Goal: Information Seeking & Learning: Check status

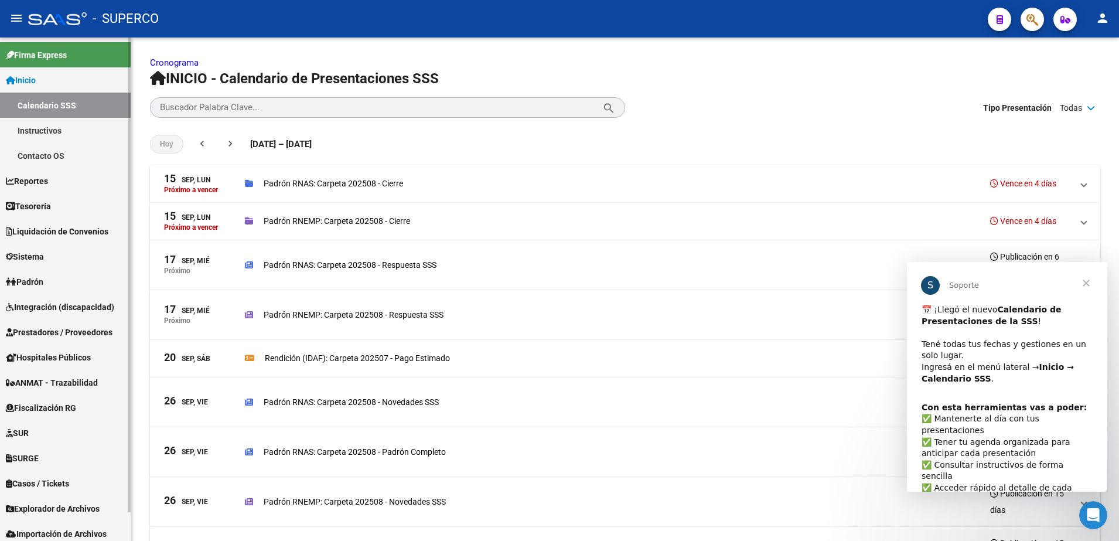
click at [86, 327] on span "Prestadores / Proveedores" at bounding box center [59, 332] width 107 height 13
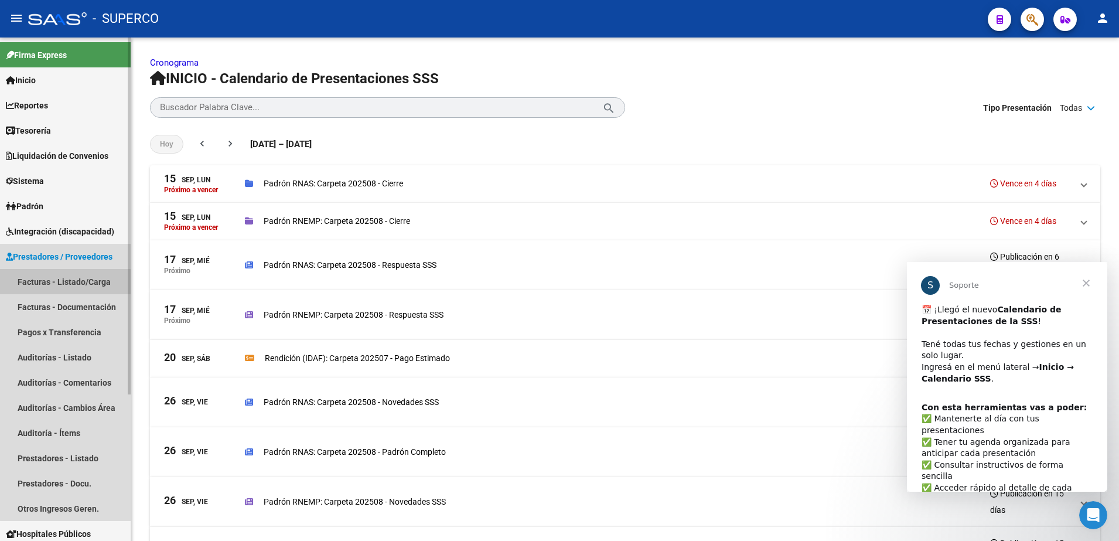
click at [83, 282] on link "Facturas - Listado/Carga" at bounding box center [65, 281] width 131 height 25
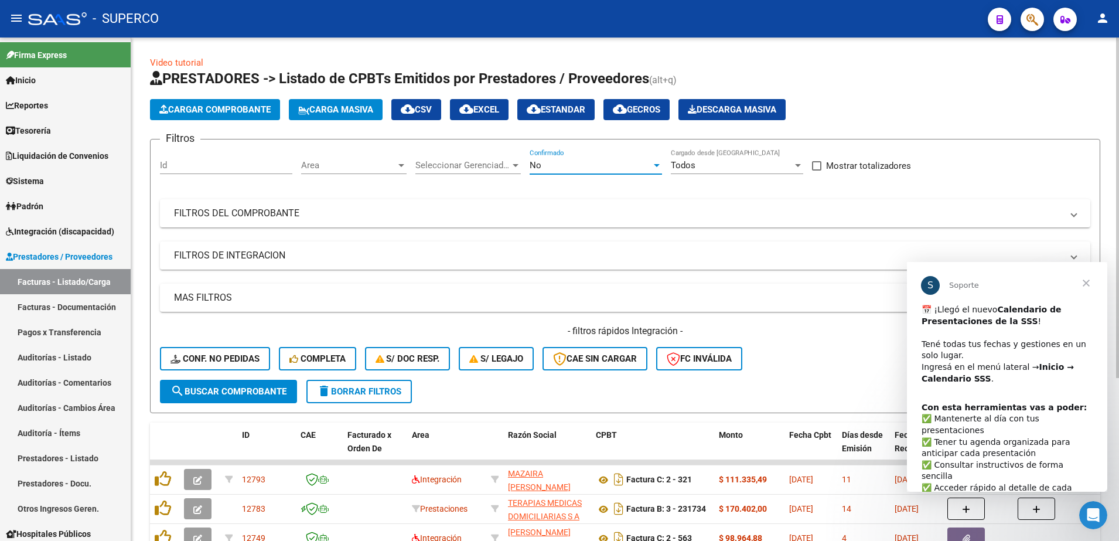
click at [606, 169] on div "No" at bounding box center [590, 165] width 122 height 11
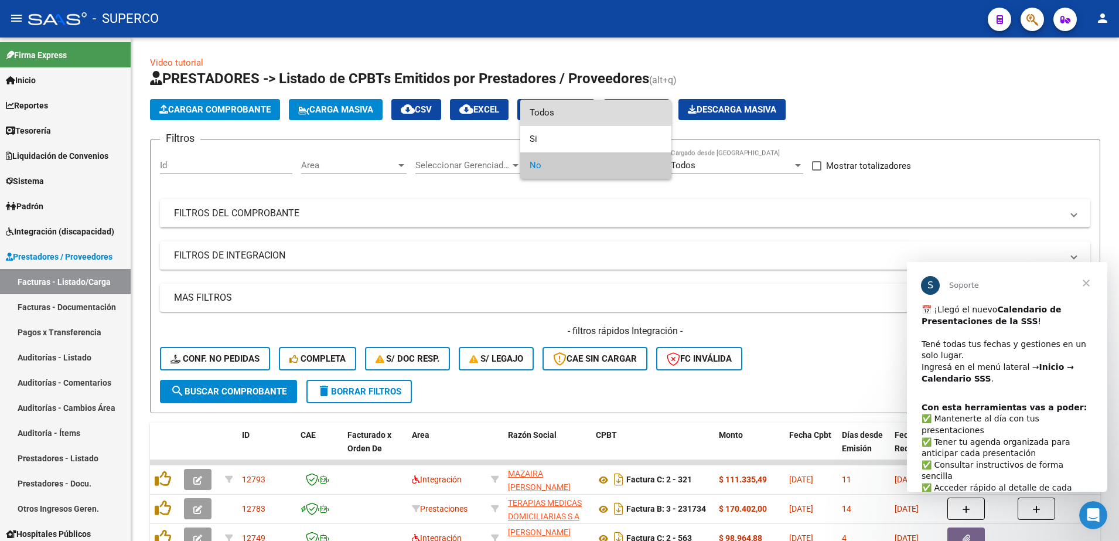
click at [612, 112] on span "Todos" at bounding box center [595, 113] width 132 height 26
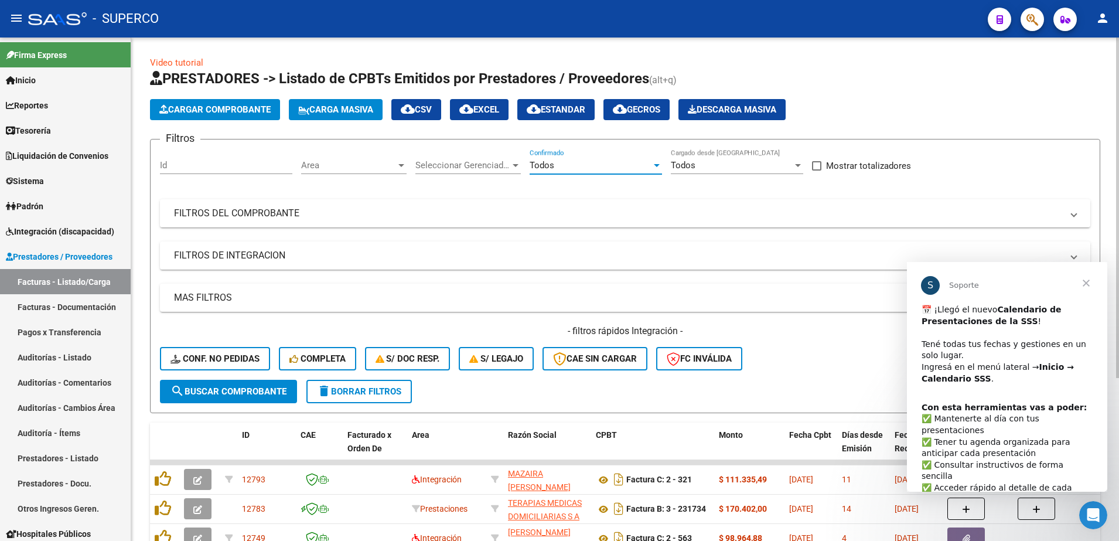
click at [361, 163] on span "Area" at bounding box center [348, 165] width 95 height 11
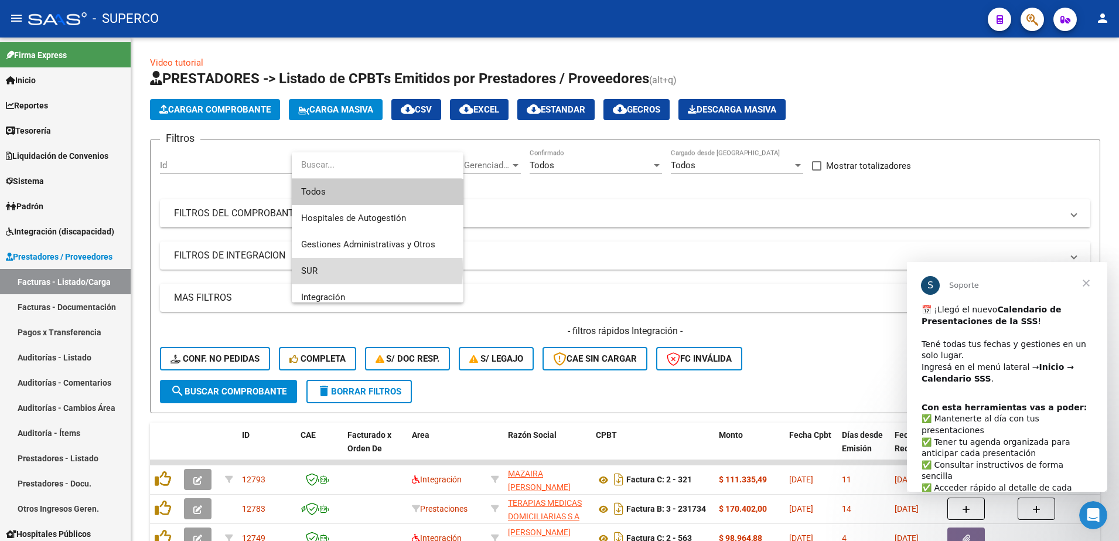
click at [336, 268] on span "SUR" at bounding box center [377, 271] width 153 height 26
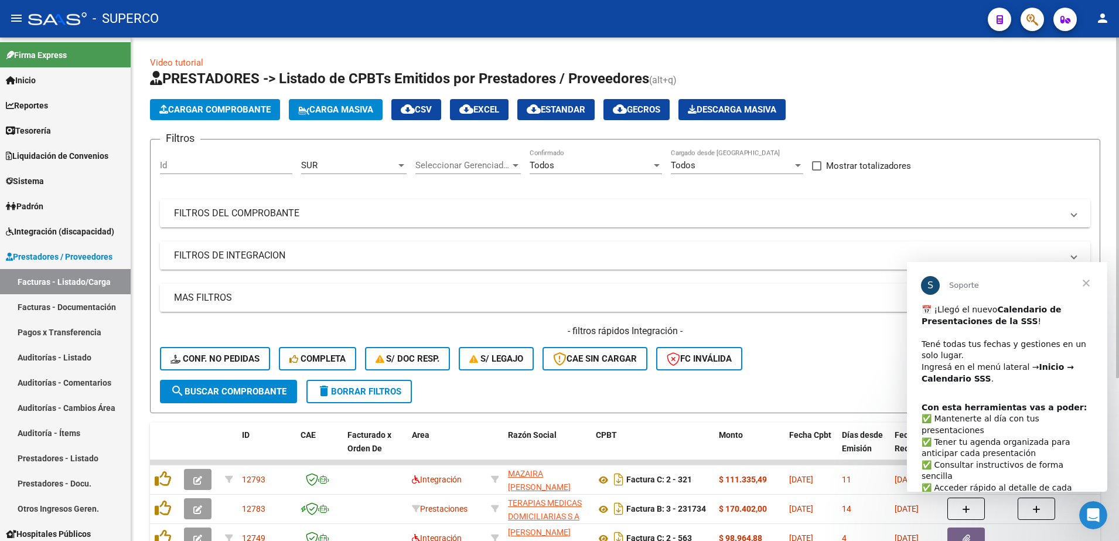
click at [541, 213] on mat-panel-title "FILTROS DEL COMPROBANTE" at bounding box center [618, 213] width 888 height 13
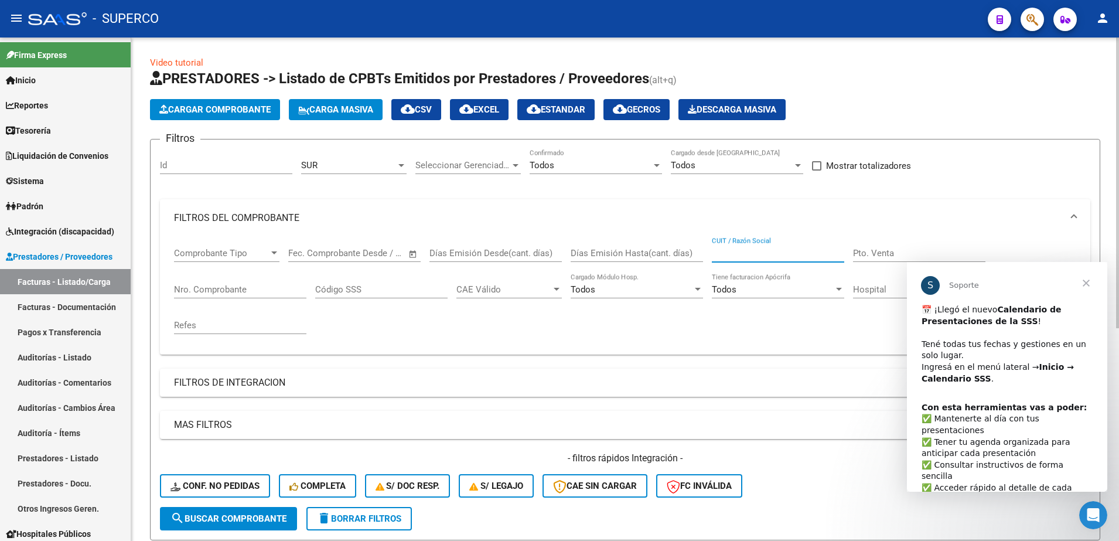
click at [733, 250] on input "CUIT / Razón Social" at bounding box center [778, 253] width 132 height 11
type input "galeno"
click at [484, 103] on button "cloud_download EXCEL" at bounding box center [479, 109] width 59 height 21
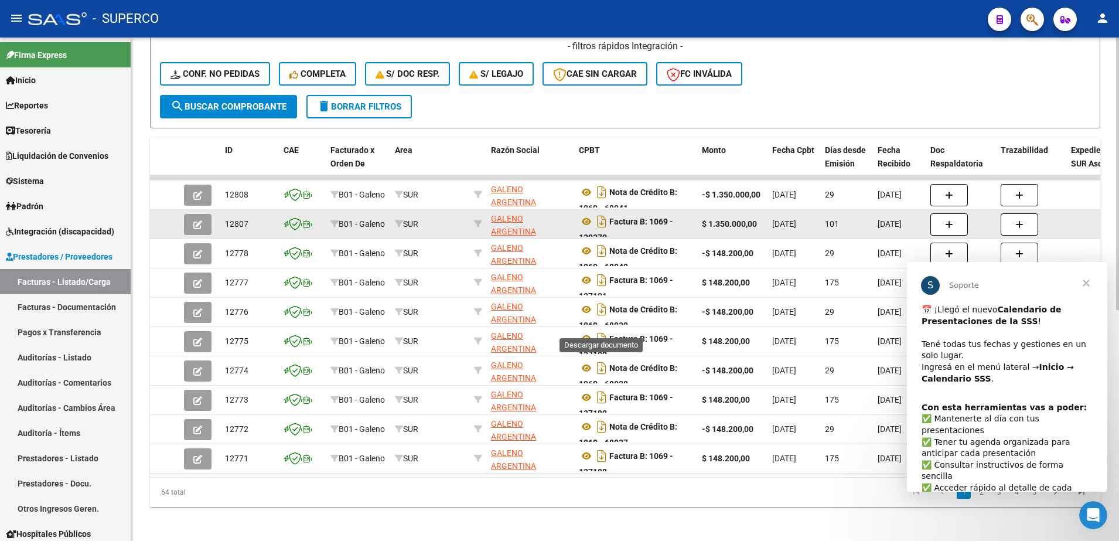
scroll to position [426, 0]
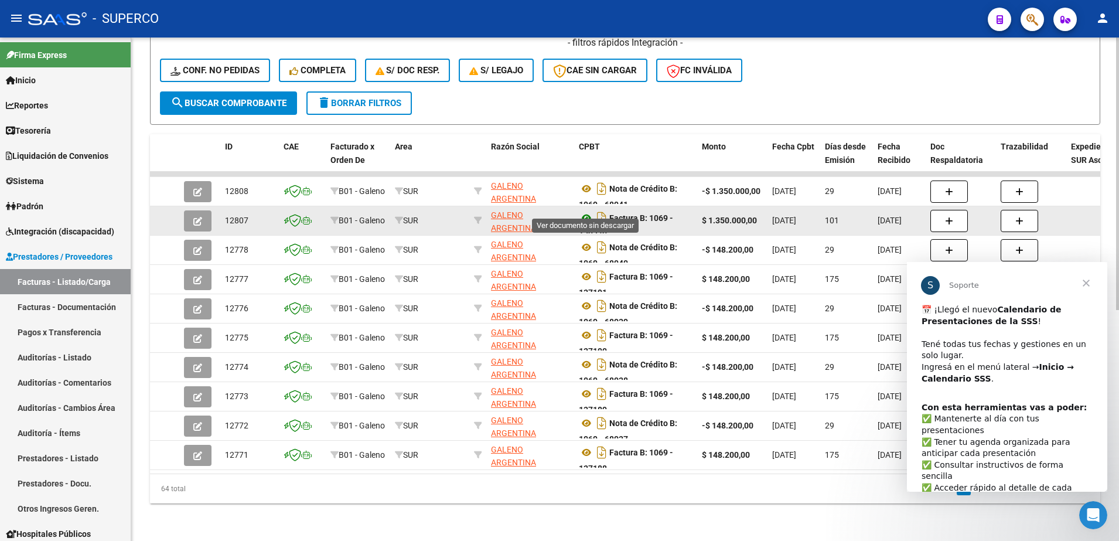
click at [583, 211] on icon at bounding box center [586, 218] width 15 height 14
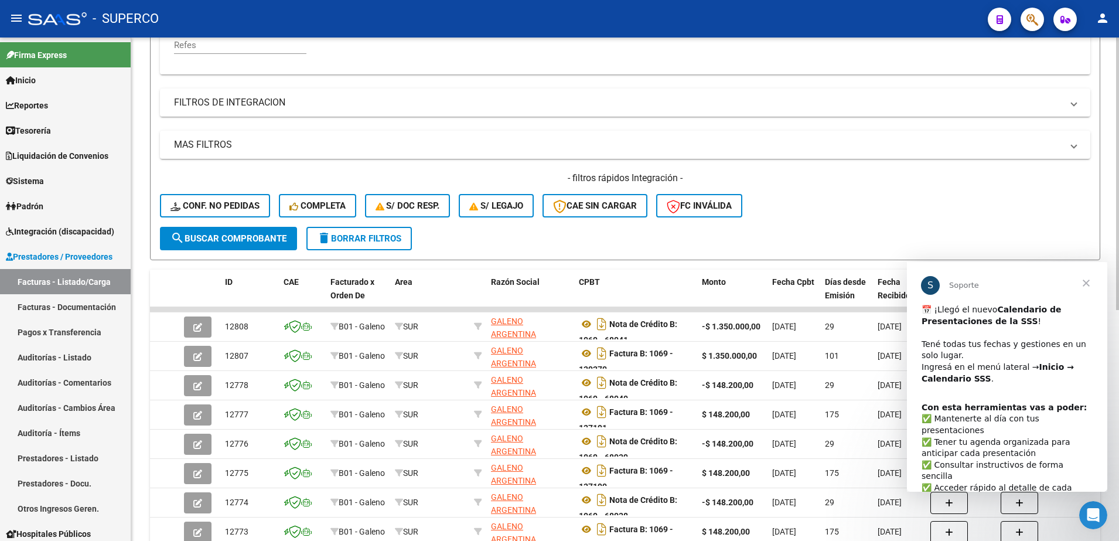
scroll to position [207, 0]
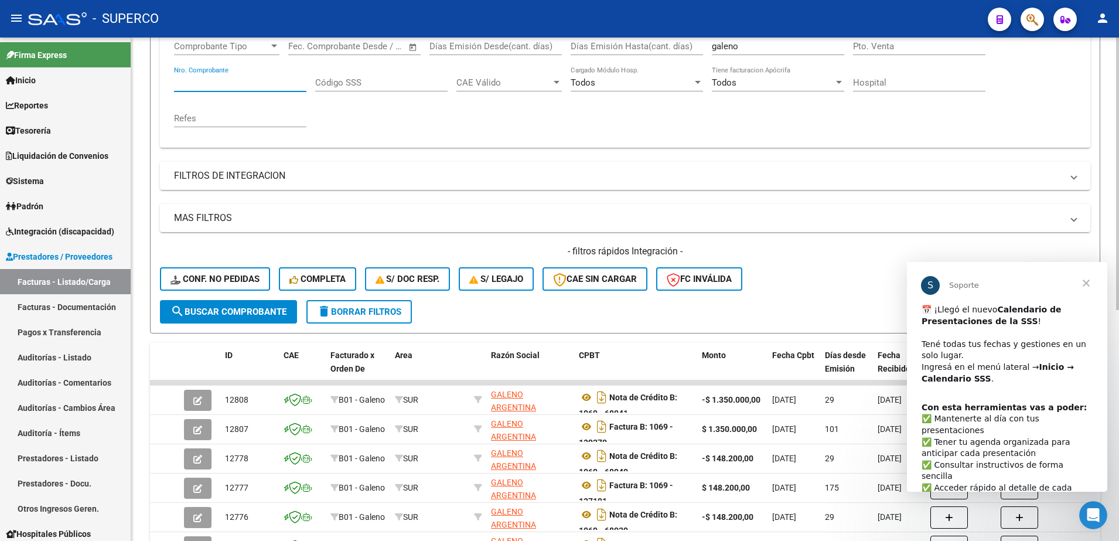
click at [229, 79] on input "Nro. Comprobante" at bounding box center [240, 82] width 132 height 11
paste input "121985"
type input "121985"
click at [193, 313] on span "search Buscar Comprobante" at bounding box center [228, 311] width 116 height 11
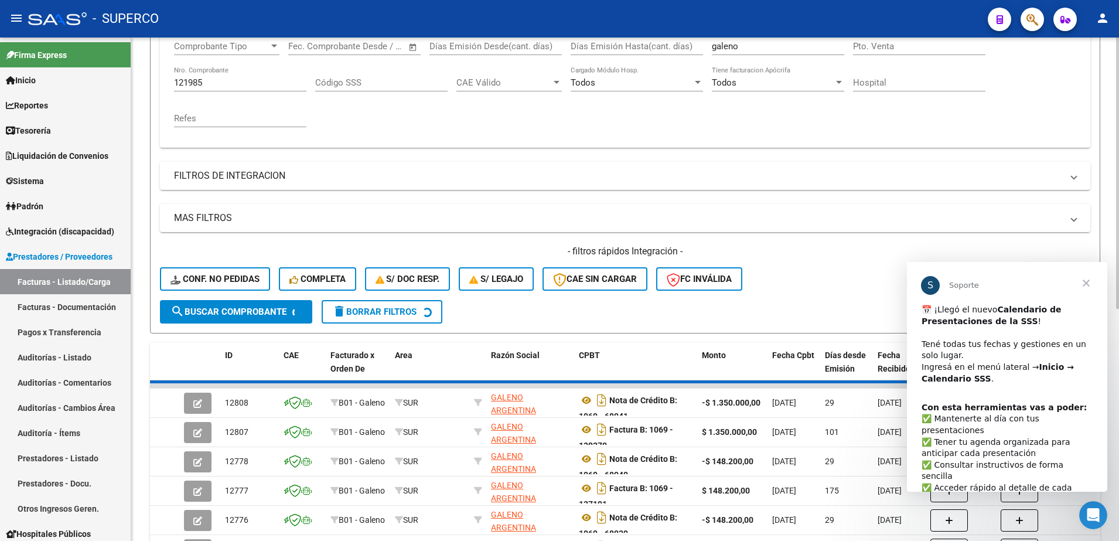
scroll to position [163, 0]
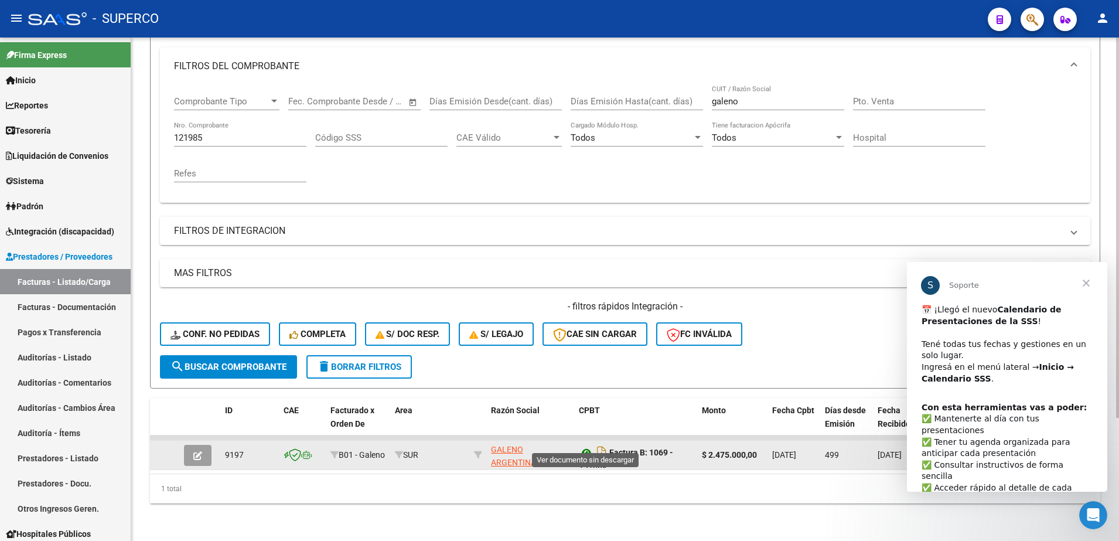
click at [586, 445] on icon at bounding box center [586, 452] width 15 height 14
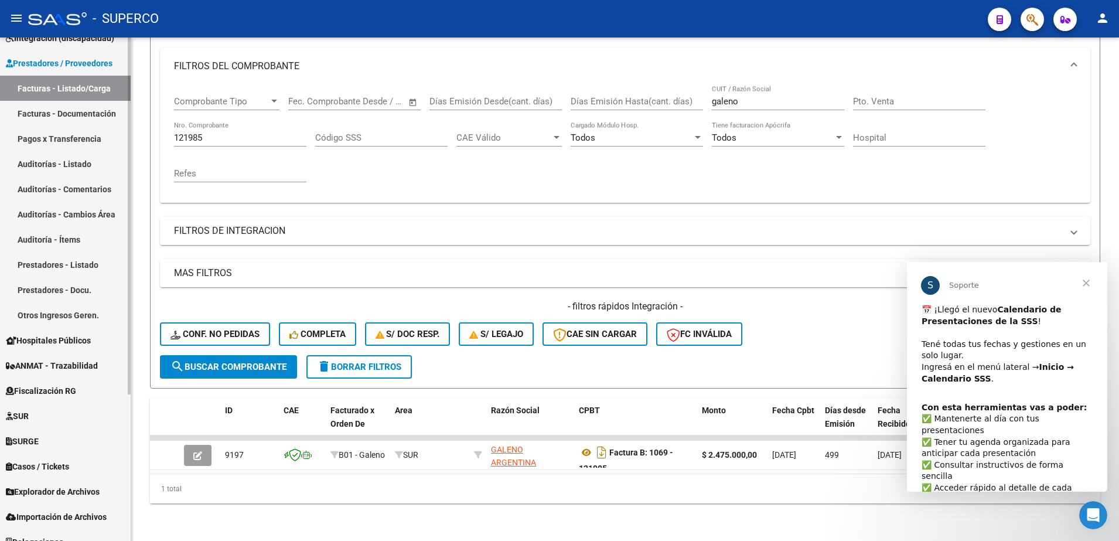
scroll to position [207, 0]
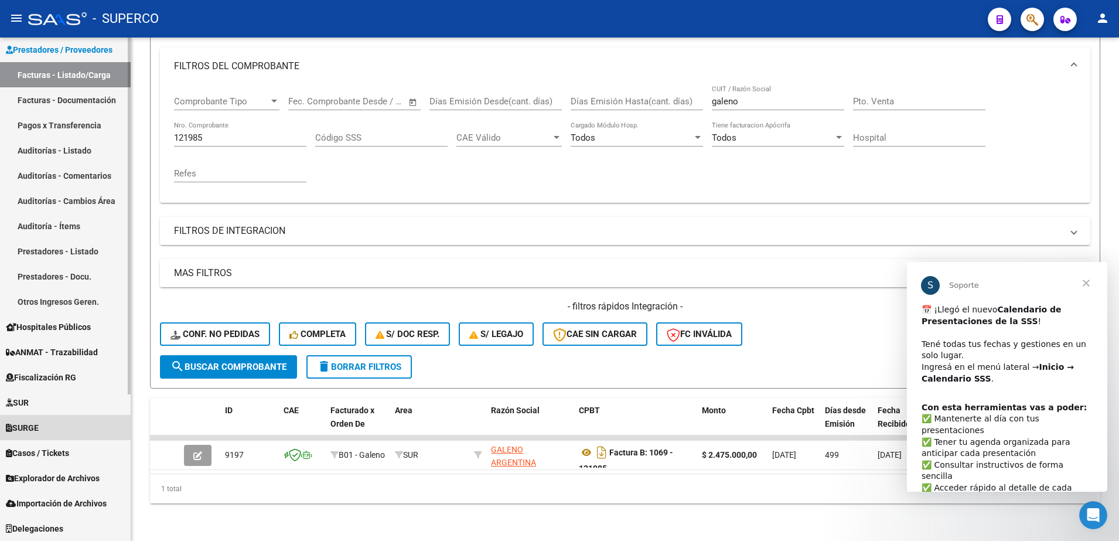
click at [28, 425] on span "SURGE" at bounding box center [22, 427] width 33 height 13
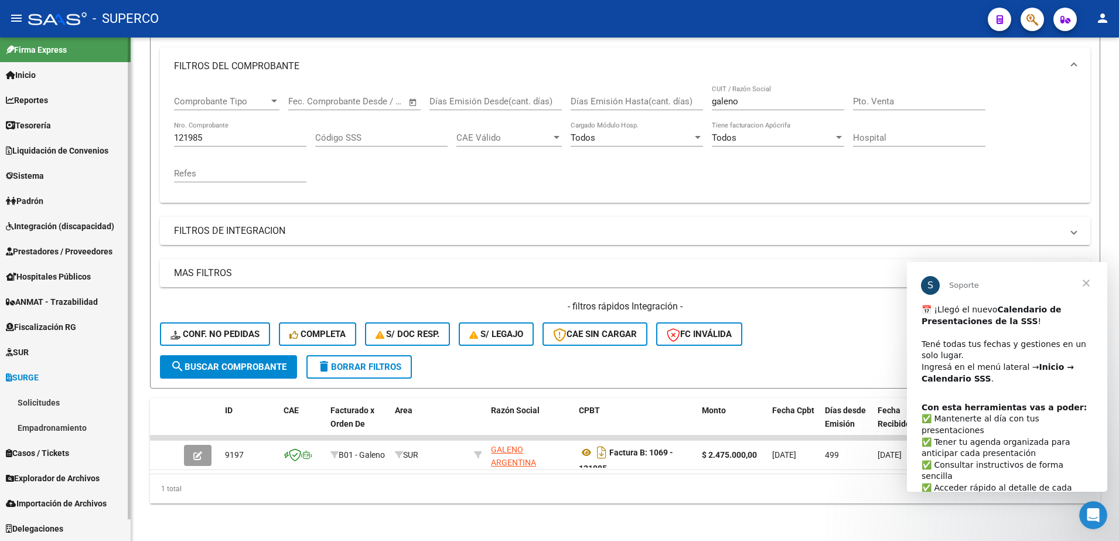
scroll to position [5, 0]
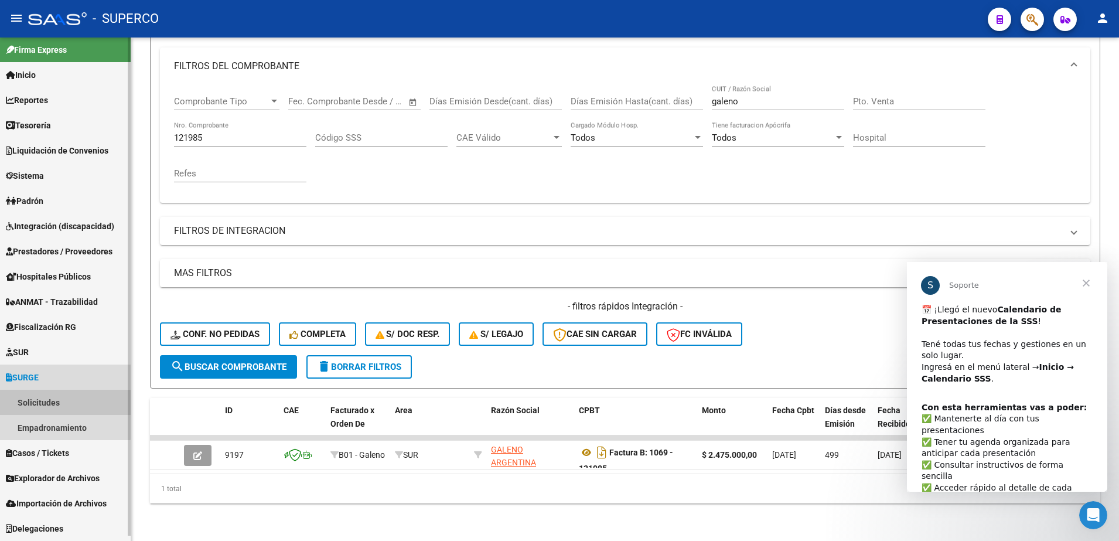
click at [19, 401] on link "Solicitudes" at bounding box center [65, 401] width 131 height 25
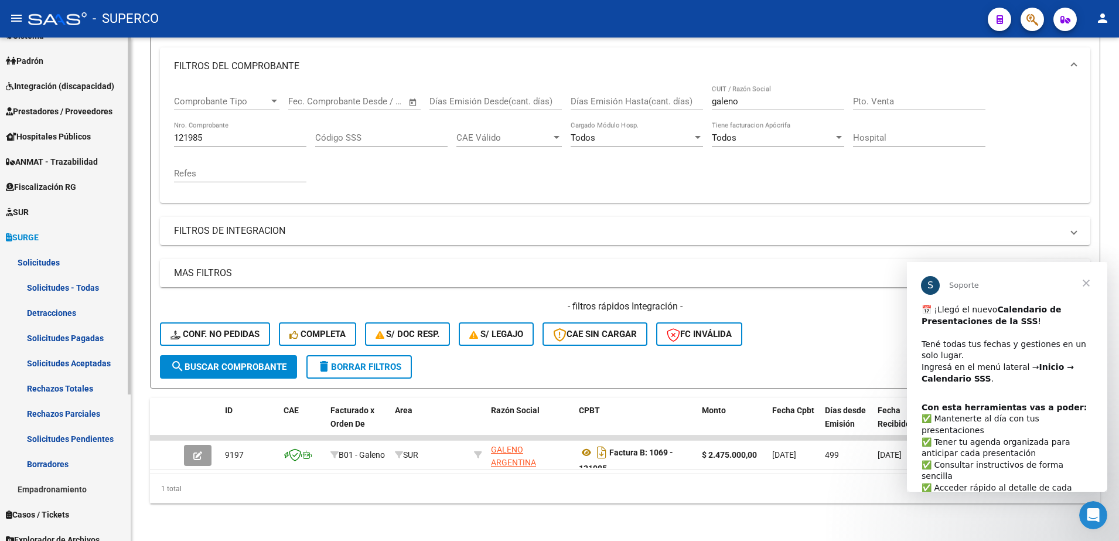
scroll to position [152, 0]
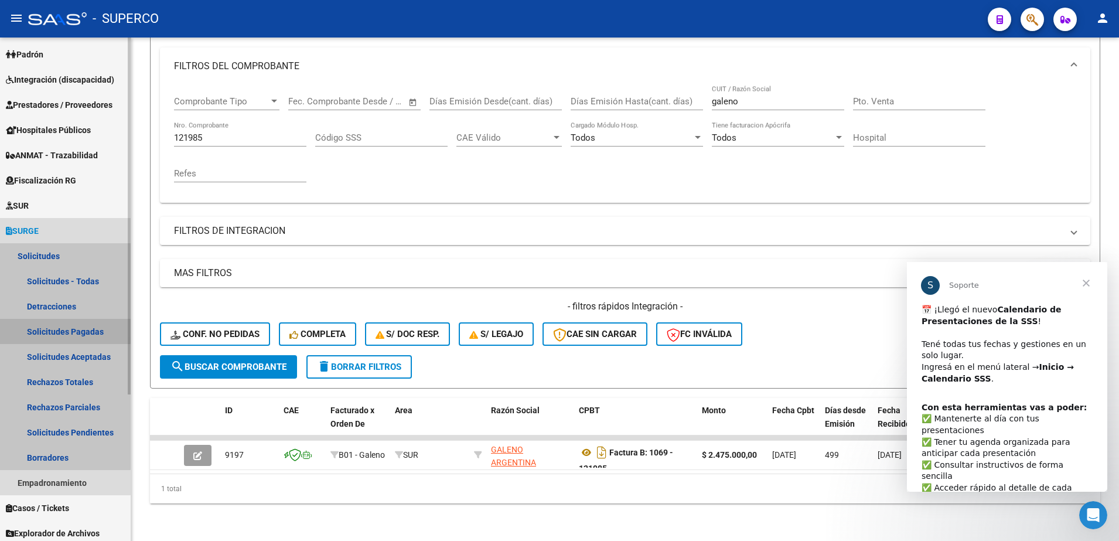
click at [62, 331] on link "Solicitudes Pagadas" at bounding box center [65, 331] width 131 height 25
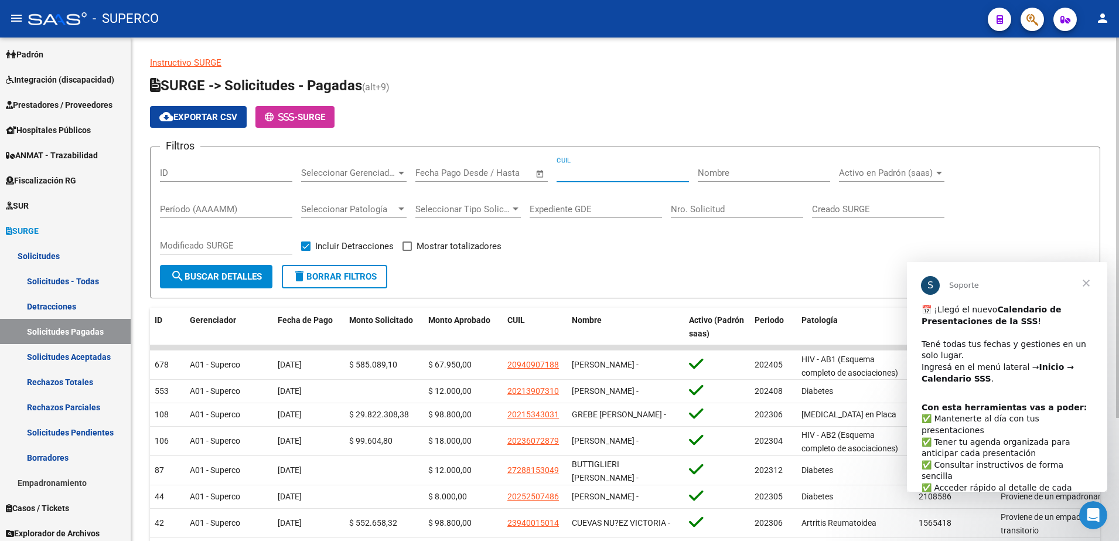
click at [594, 167] on input "CUIL" at bounding box center [622, 172] width 132 height 11
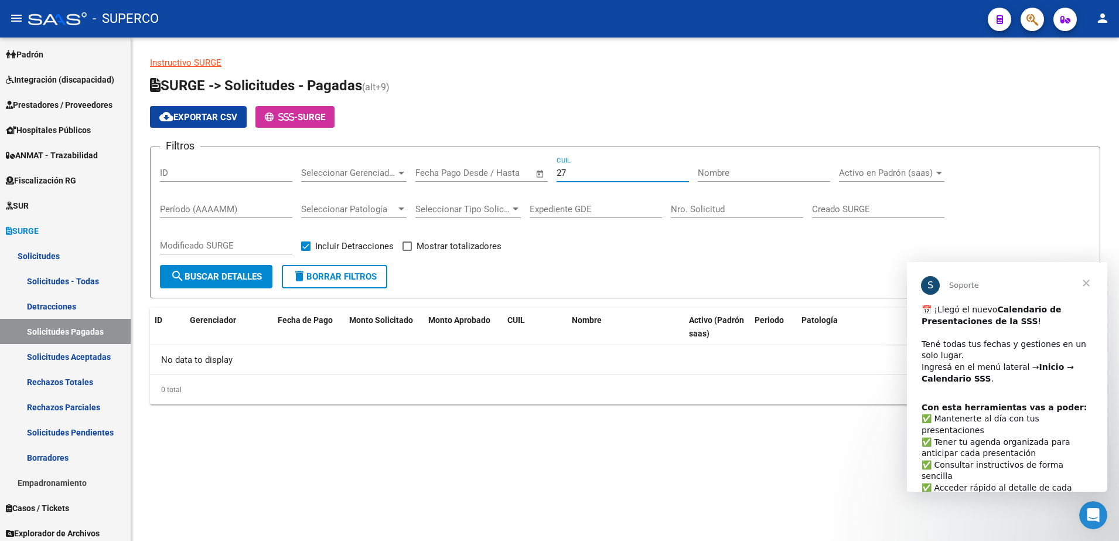
type input "2"
click at [716, 168] on input "Nombre" at bounding box center [763, 172] width 132 height 11
type input "[PERSON_NAME]"
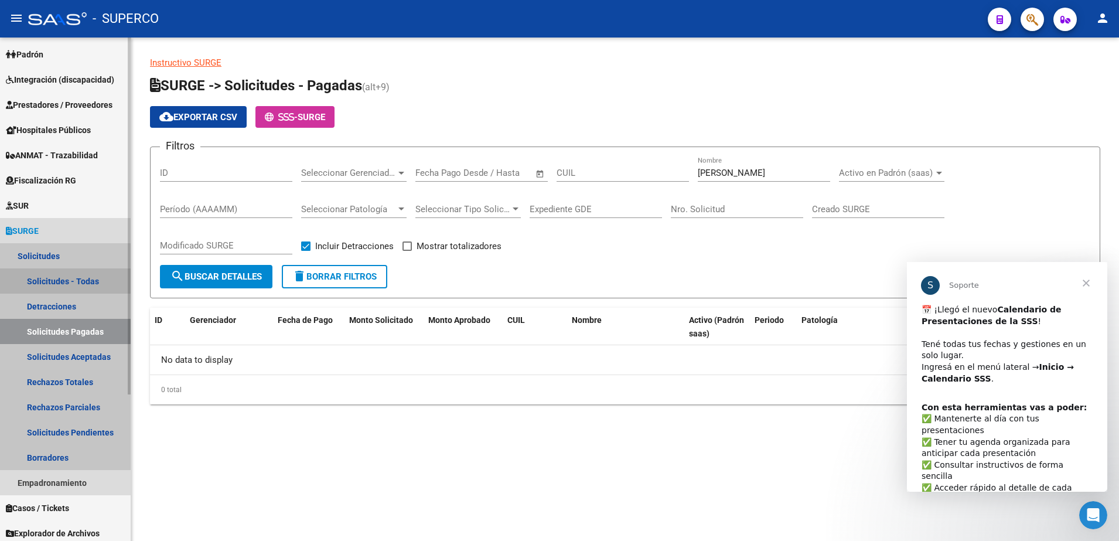
click at [47, 279] on link "Solicitudes - Todas" at bounding box center [65, 280] width 131 height 25
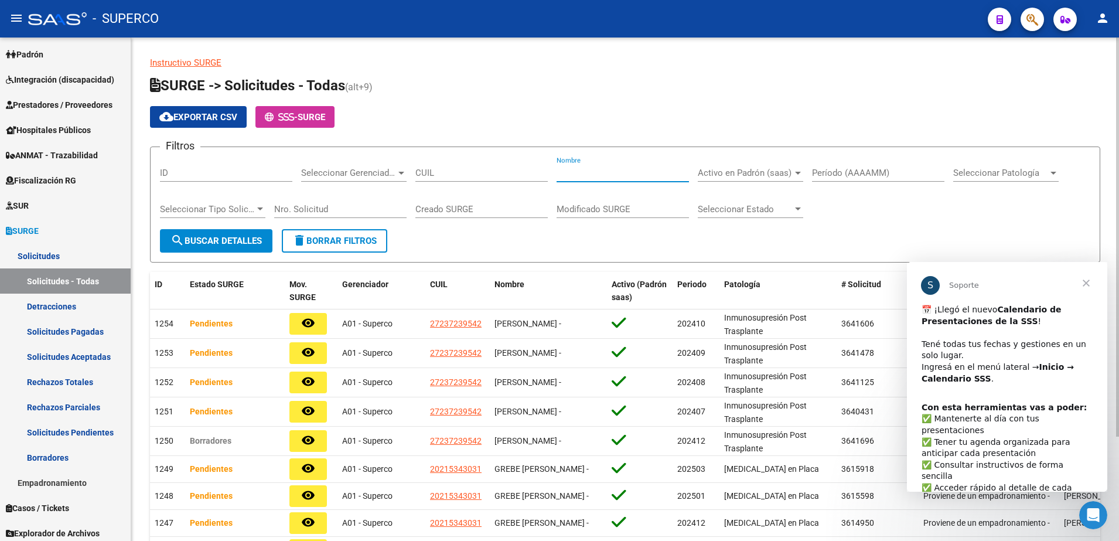
click at [653, 169] on input "Nombre" at bounding box center [622, 172] width 132 height 11
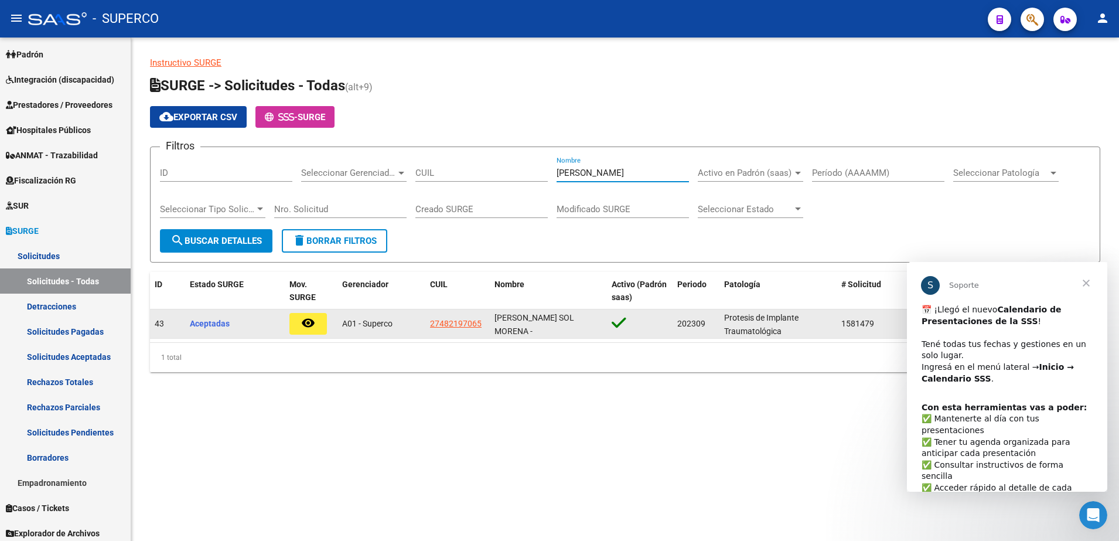
type input "[PERSON_NAME]"
click at [310, 323] on mat-icon "remove_red_eye" at bounding box center [308, 323] width 14 height 14
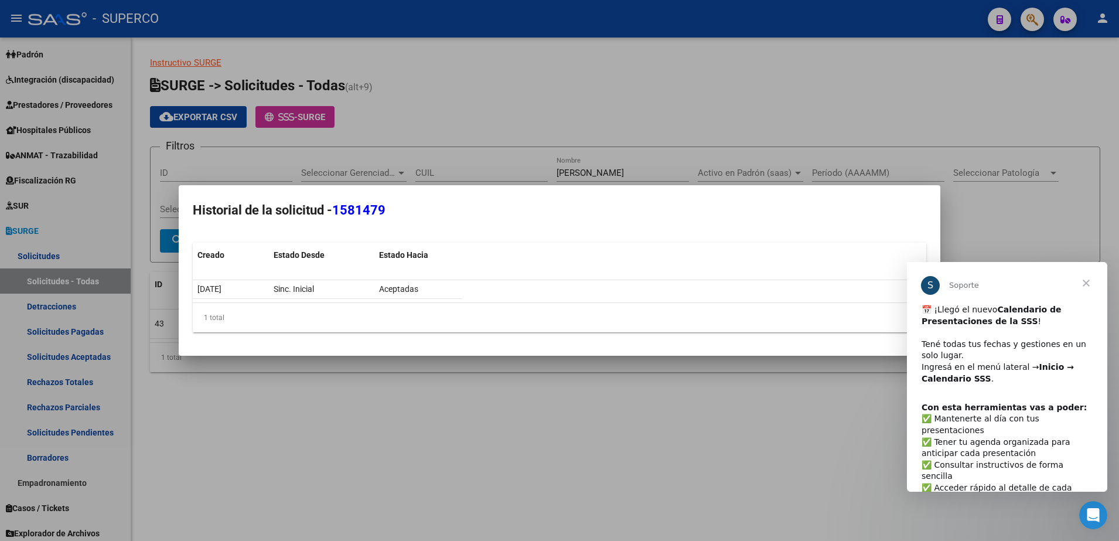
click at [1084, 283] on span "Cerrar" at bounding box center [1086, 283] width 42 height 42
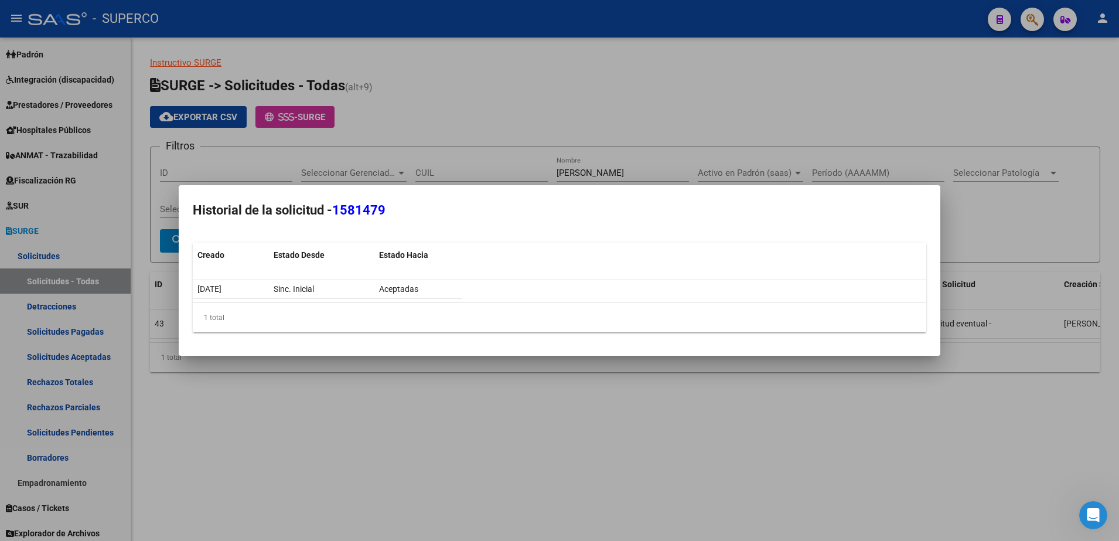
click at [695, 446] on div at bounding box center [559, 270] width 1119 height 541
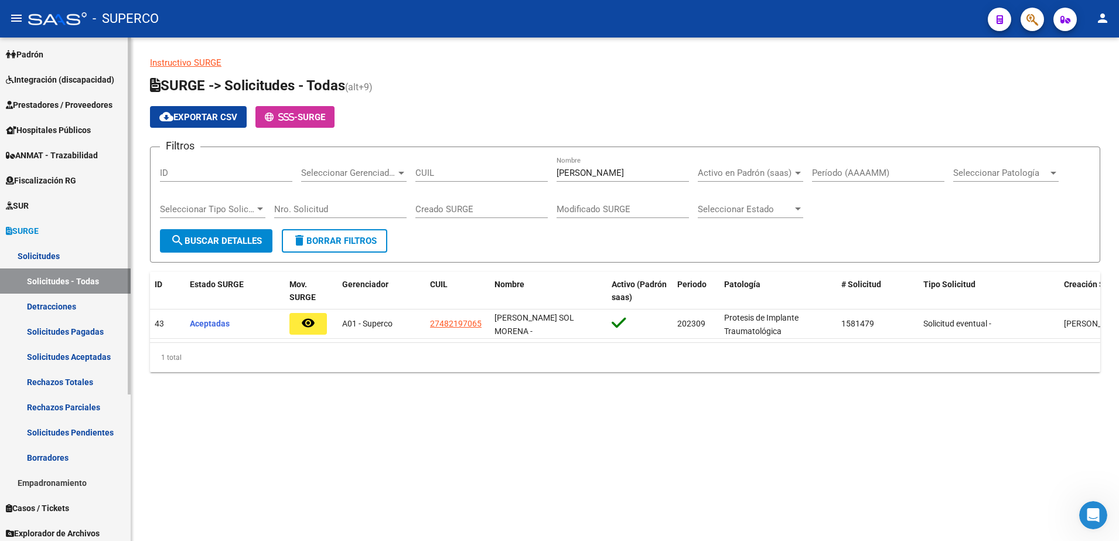
click at [69, 105] on span "Prestadores / Proveedores" at bounding box center [59, 104] width 107 height 13
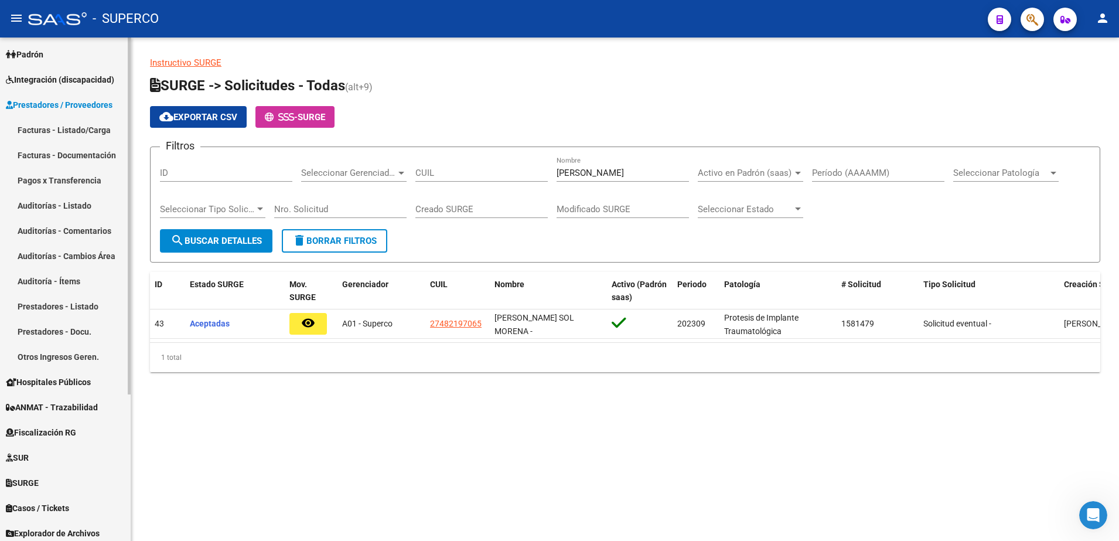
click at [63, 131] on link "Facturas - Listado/Carga" at bounding box center [65, 129] width 131 height 25
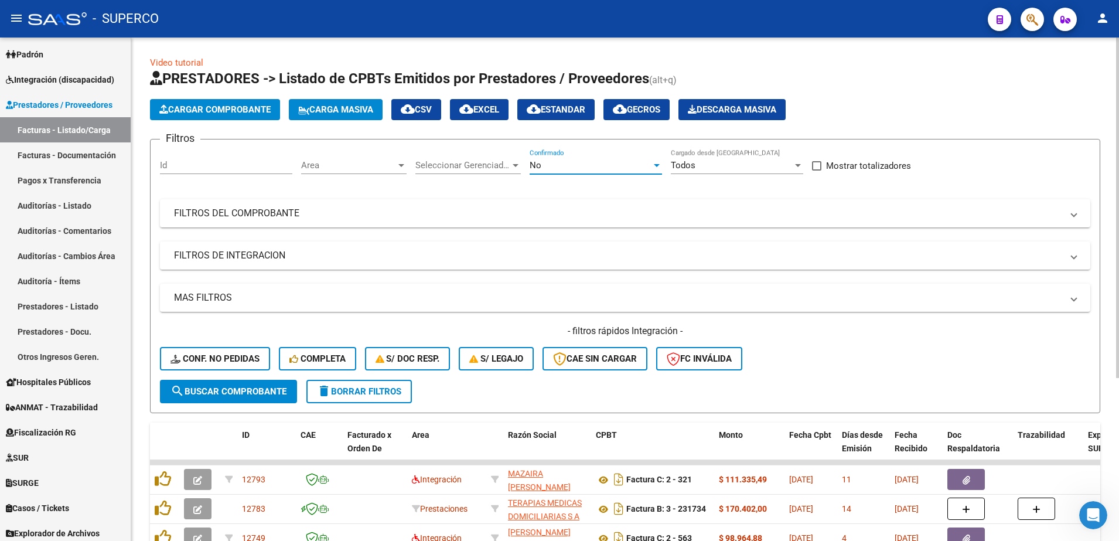
click at [590, 166] on div "No" at bounding box center [590, 165] width 122 height 11
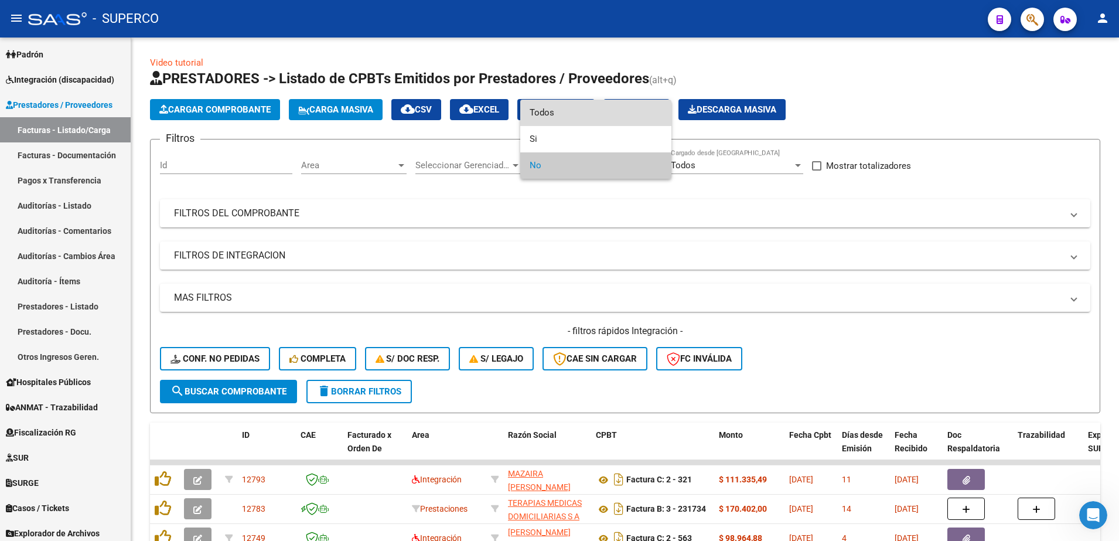
click at [573, 113] on span "Todos" at bounding box center [595, 113] width 132 height 26
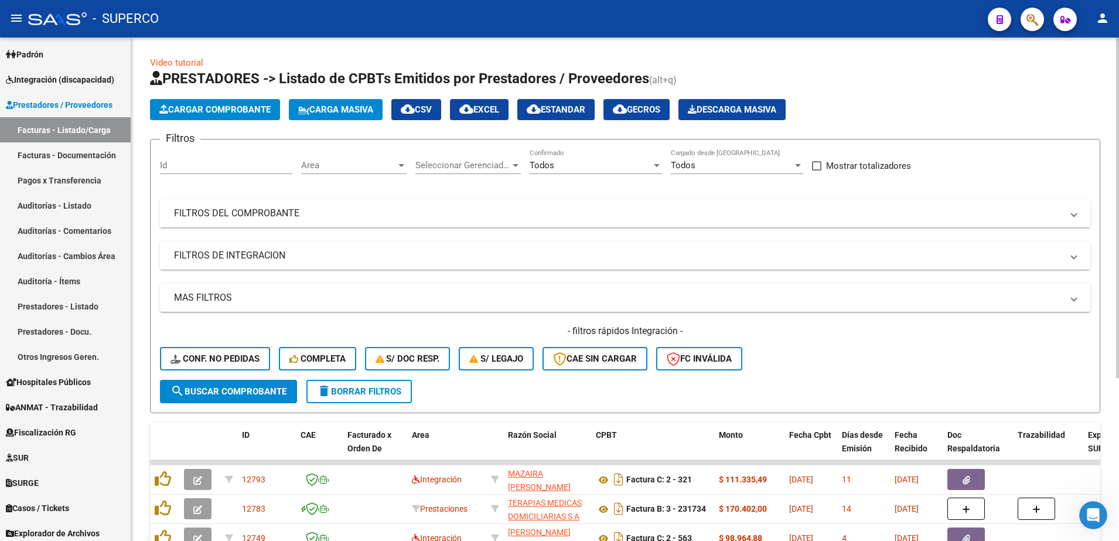
click at [440, 211] on mat-panel-title "FILTROS DEL COMPROBANTE" at bounding box center [618, 213] width 888 height 13
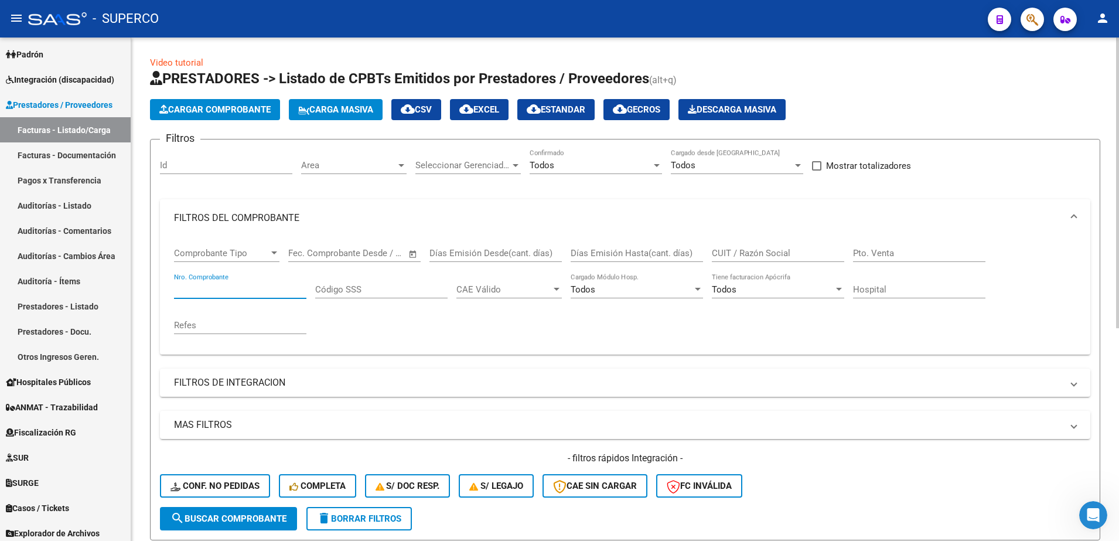
click at [228, 291] on input "Nro. Comprobante" at bounding box center [240, 289] width 132 height 11
paste input "118136"
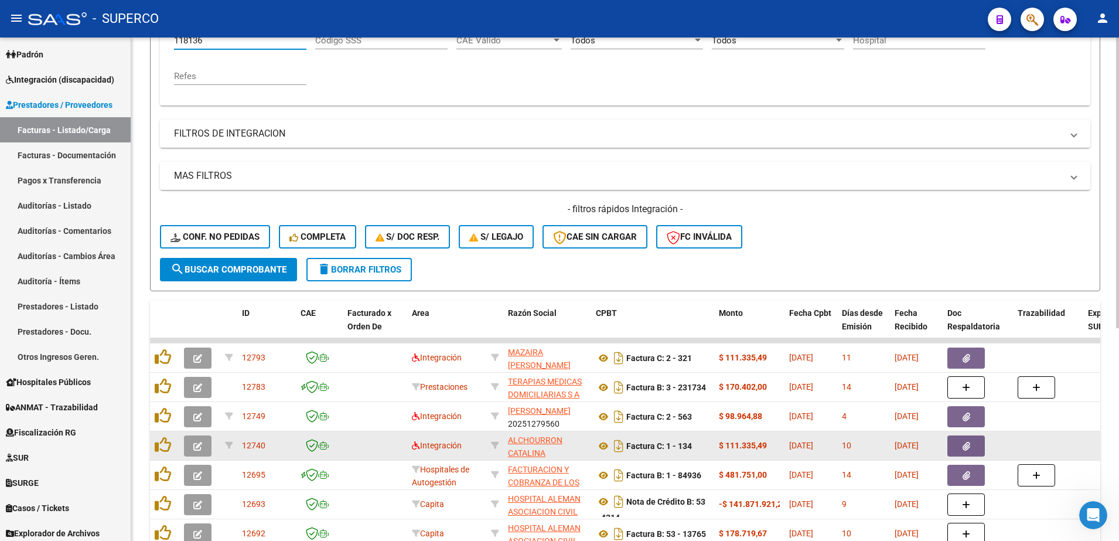
scroll to position [220, 0]
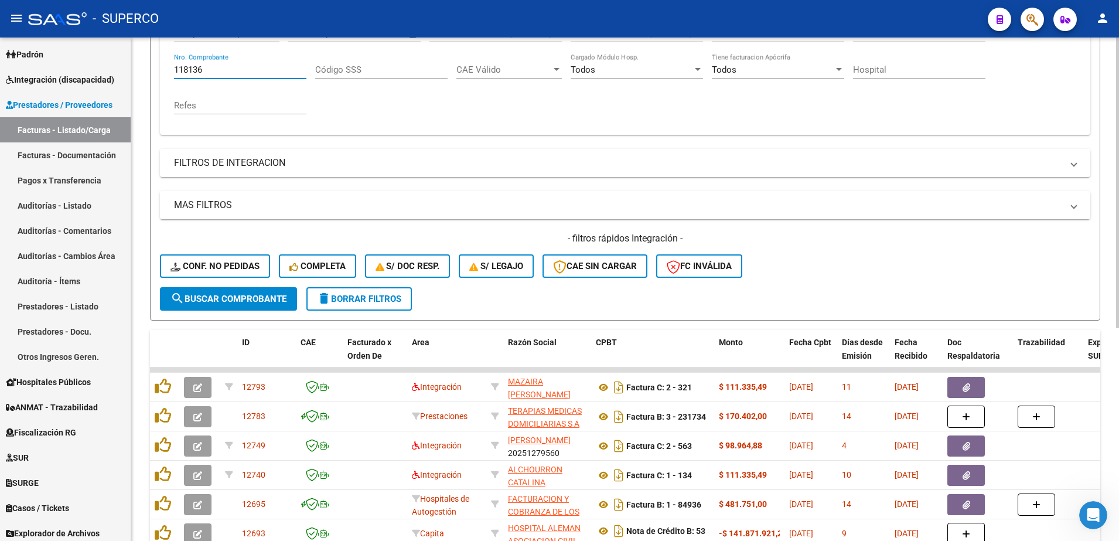
type input "118136"
click at [169, 305] on button "search Buscar Comprobante" at bounding box center [228, 298] width 137 height 23
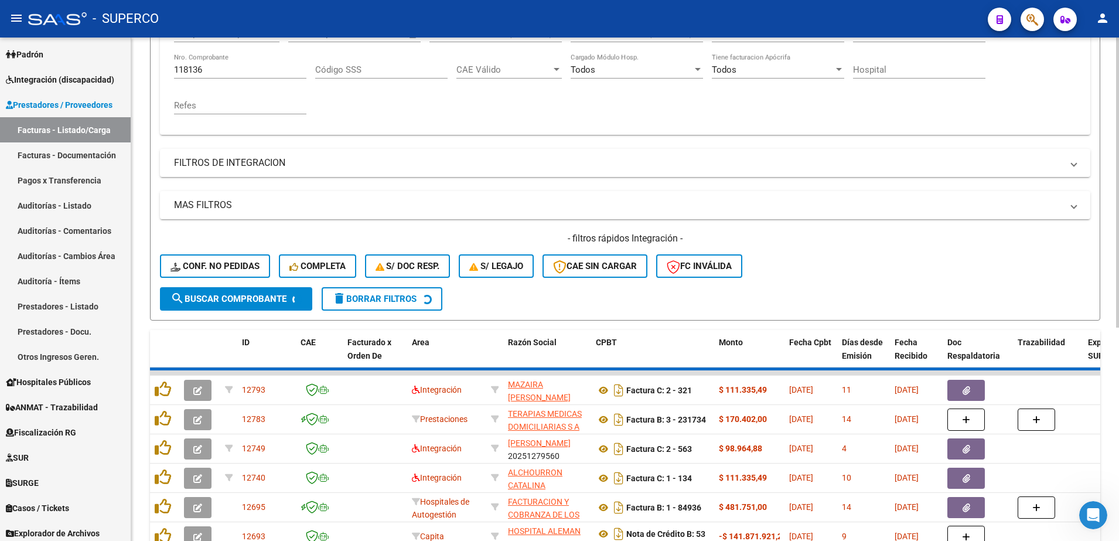
scroll to position [163, 0]
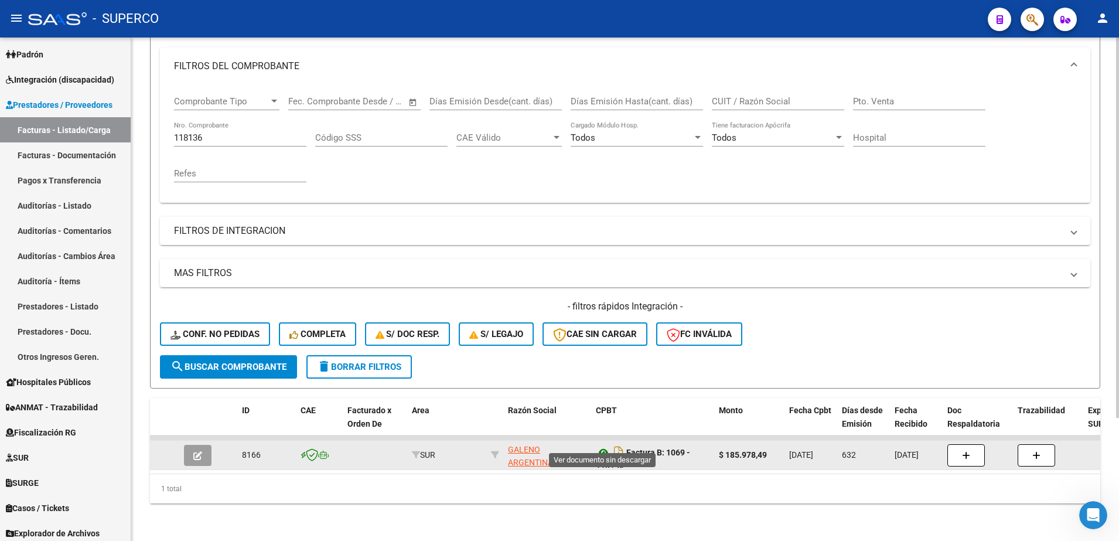
click at [602, 445] on icon at bounding box center [603, 452] width 15 height 14
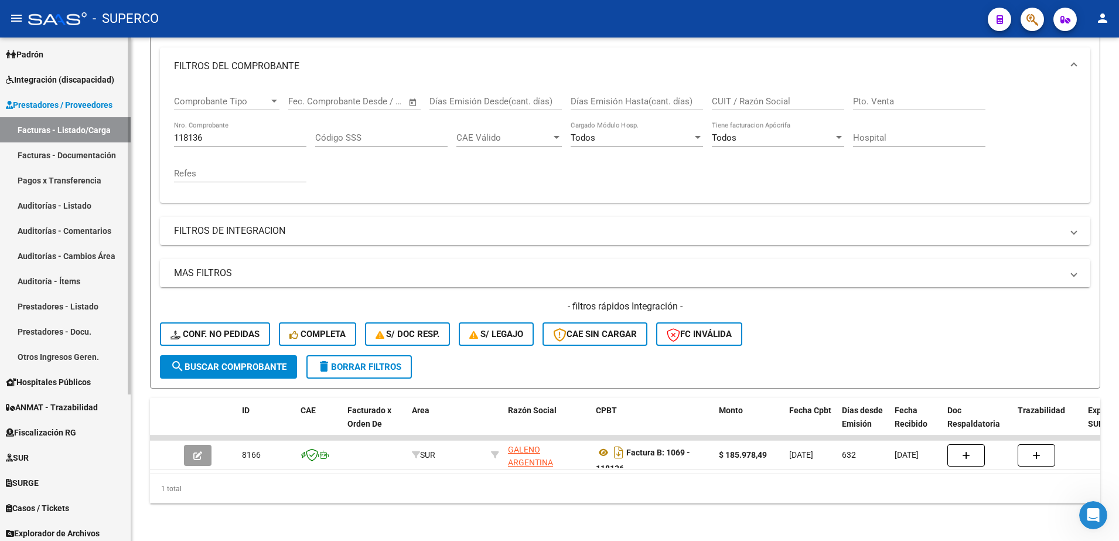
click at [37, 466] on link "SUR" at bounding box center [65, 456] width 131 height 25
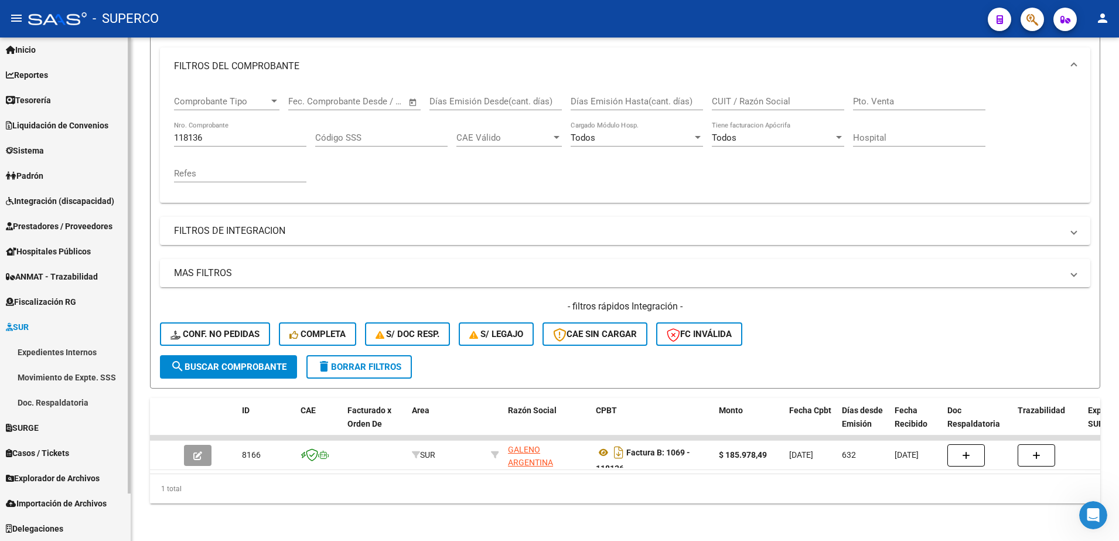
scroll to position [30, 0]
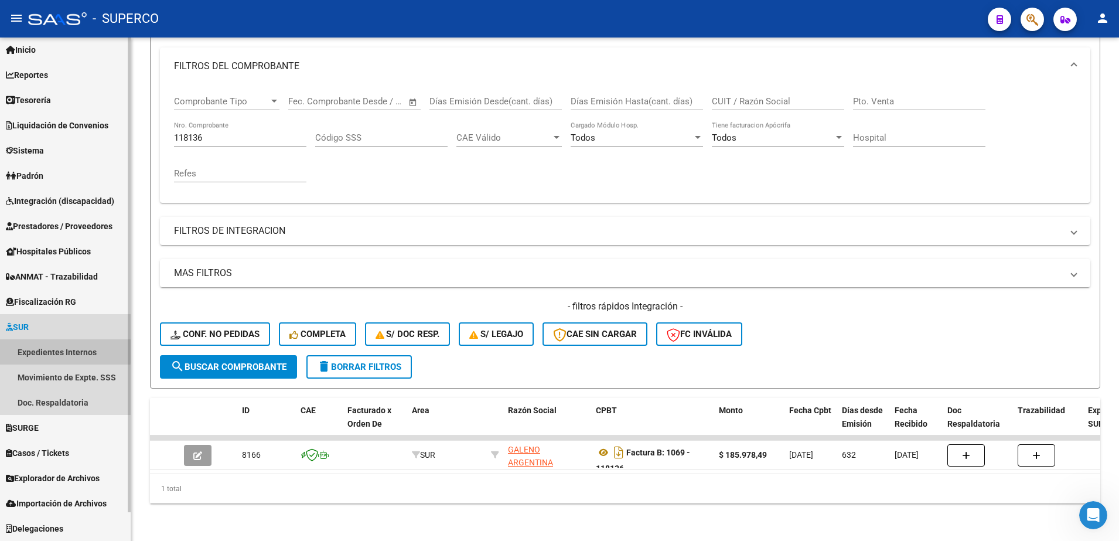
click at [40, 349] on link "Expedientes Internos" at bounding box center [65, 351] width 131 height 25
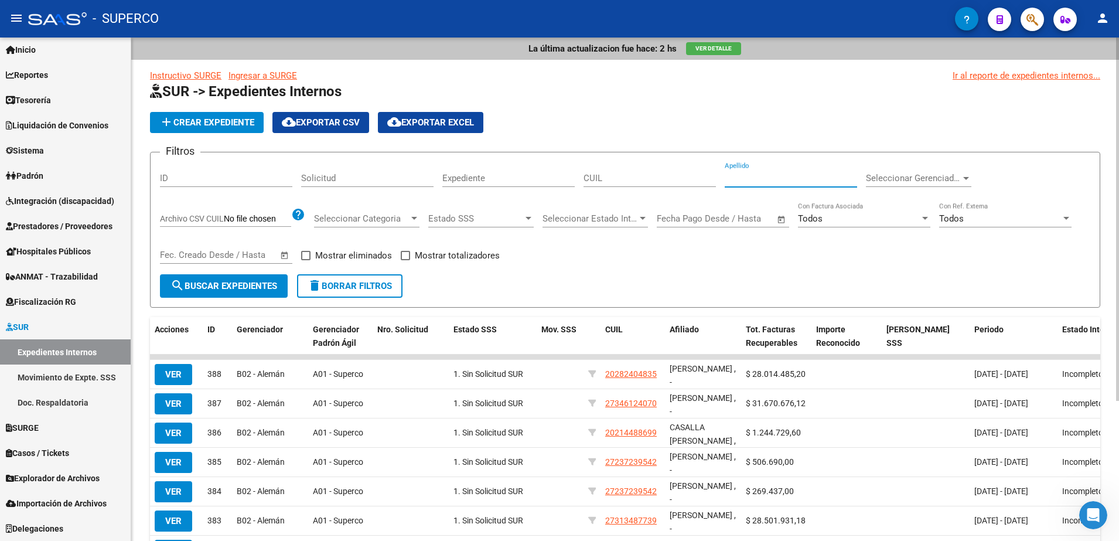
click at [752, 174] on input "Apellido" at bounding box center [790, 178] width 132 height 11
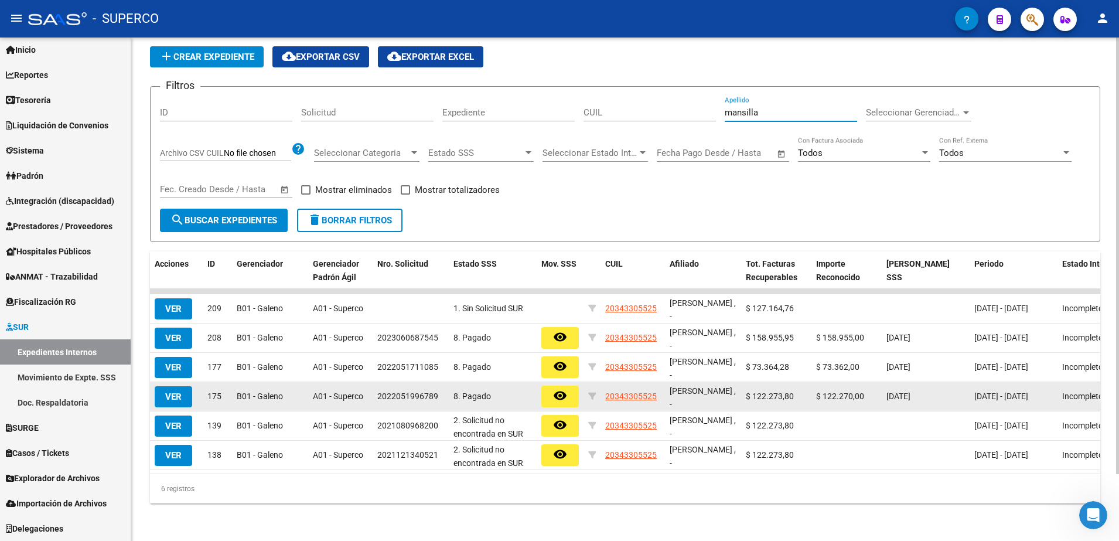
scroll to position [77, 0]
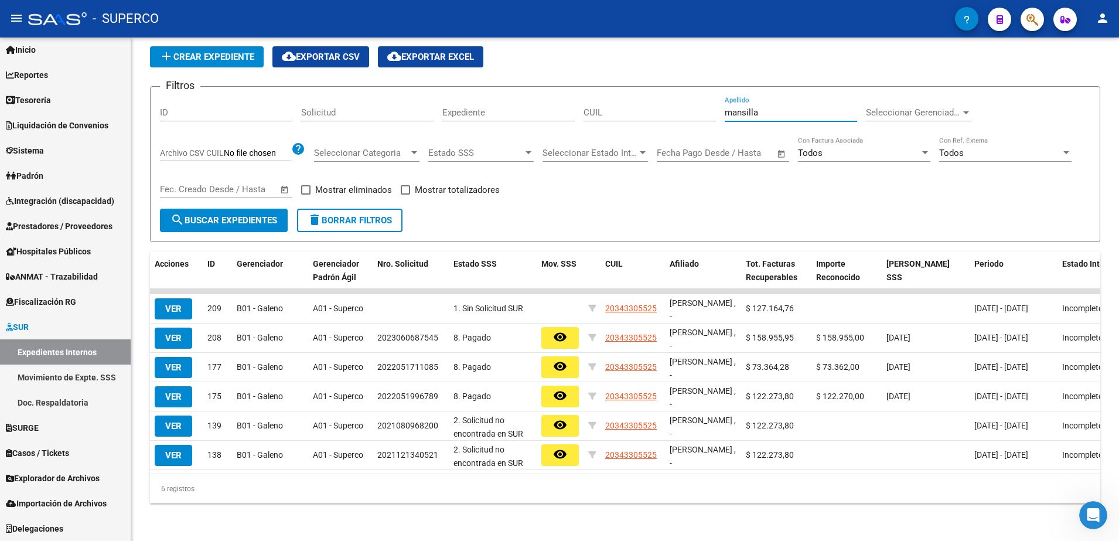
type input "mansilla"
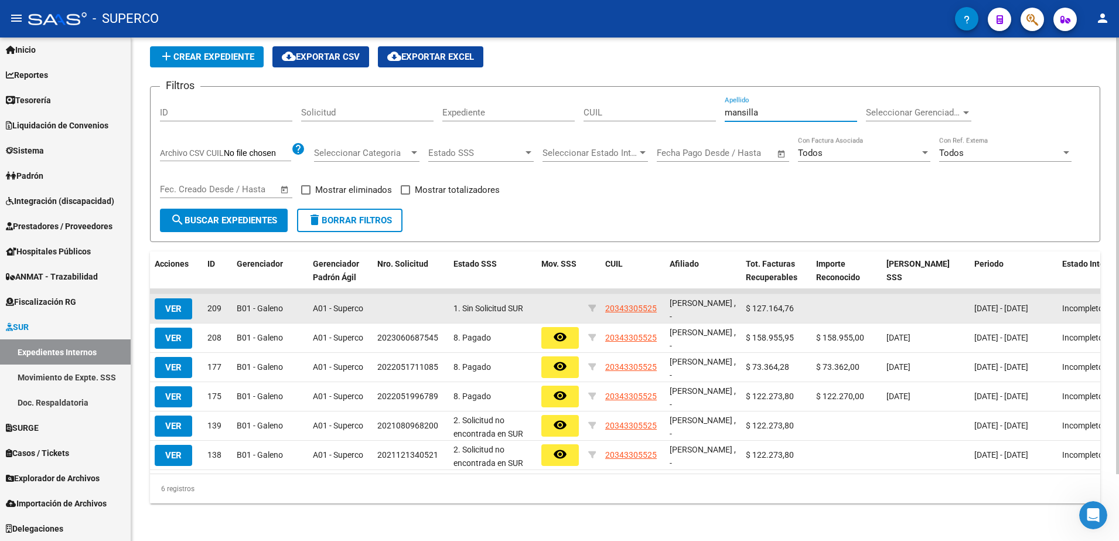
scroll to position [73, 0]
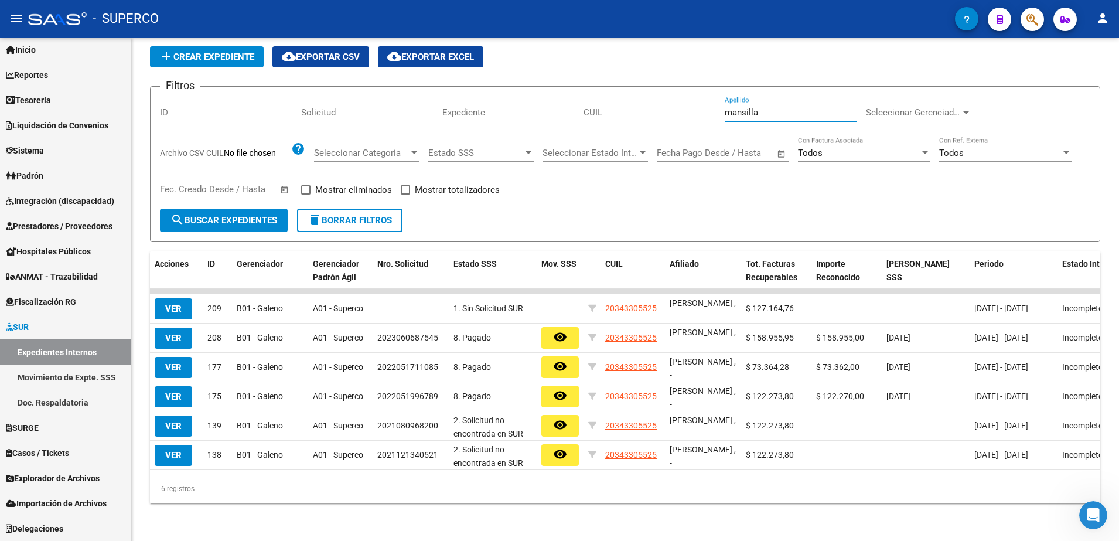
click at [725, 166] on div "Instructivo SURGE Ingresar a SURGE Ir al reporte de expedientes internos... SUR…" at bounding box center [625, 254] width 950 height 500
